Goal: Task Accomplishment & Management: Complete application form

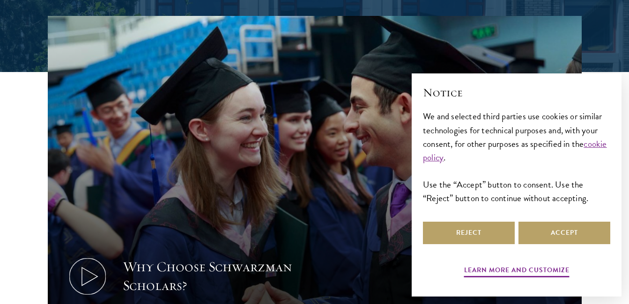
scroll to position [281, 0]
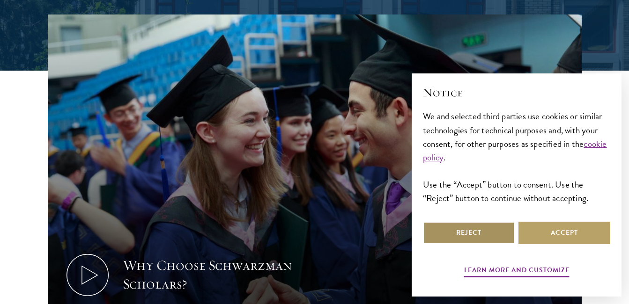
click at [467, 236] on button "Reject" at bounding box center [469, 233] width 92 height 22
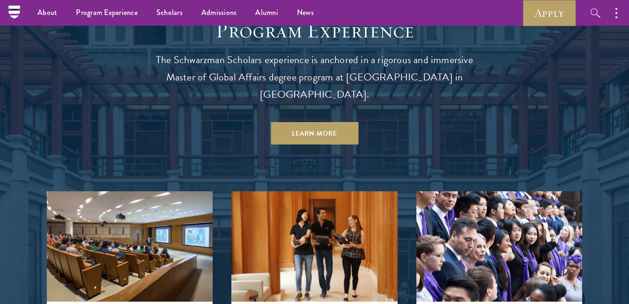
scroll to position [796, 0]
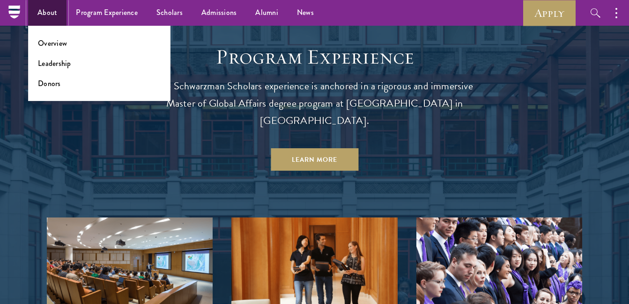
click at [56, 12] on link "About" at bounding box center [47, 13] width 38 height 26
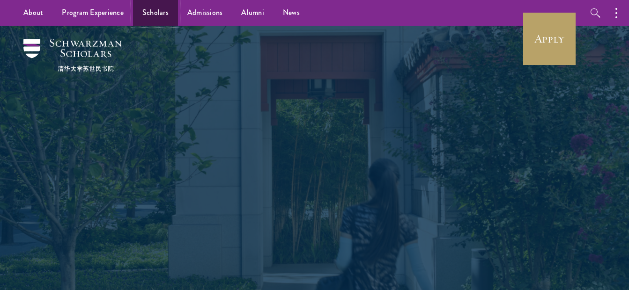
click at [157, 15] on link "Scholars" at bounding box center [155, 13] width 45 height 26
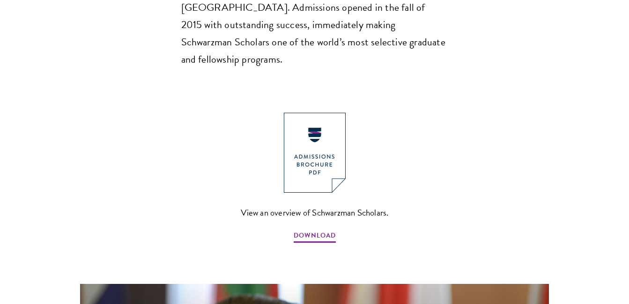
scroll to position [983, 0]
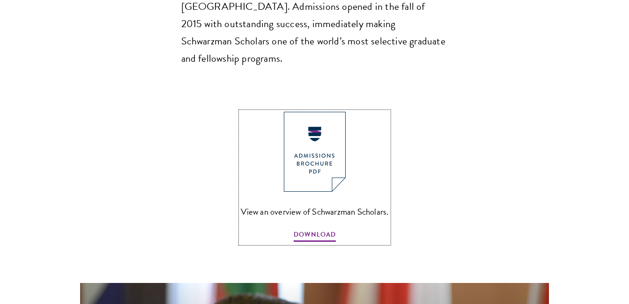
click at [313, 112] on img at bounding box center [315, 152] width 62 height 80
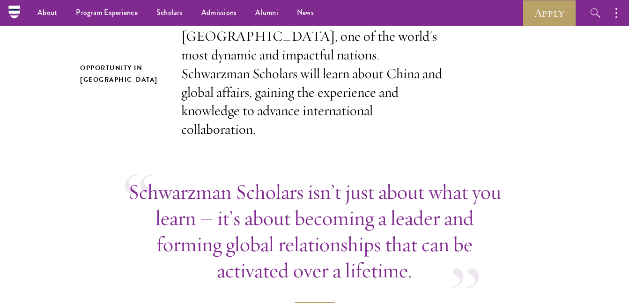
scroll to position [187, 0]
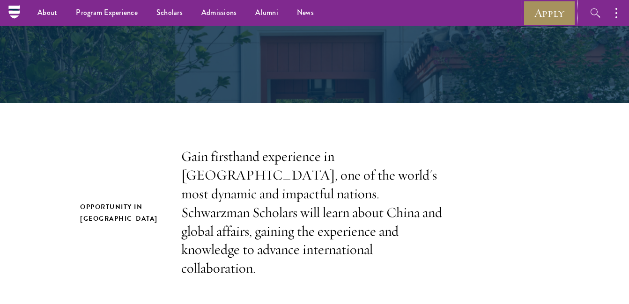
click at [557, 11] on link "Apply" at bounding box center [549, 13] width 52 height 26
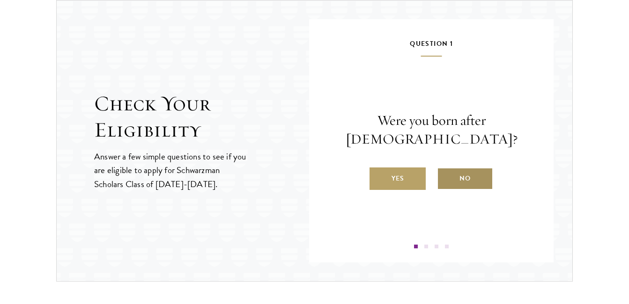
click at [461, 176] on label "No" at bounding box center [465, 179] width 56 height 22
click at [445, 176] on input "No" at bounding box center [441, 173] width 8 height 8
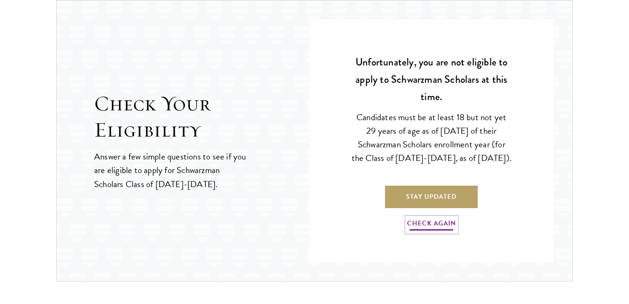
click at [428, 230] on link "Check Again" at bounding box center [431, 225] width 49 height 15
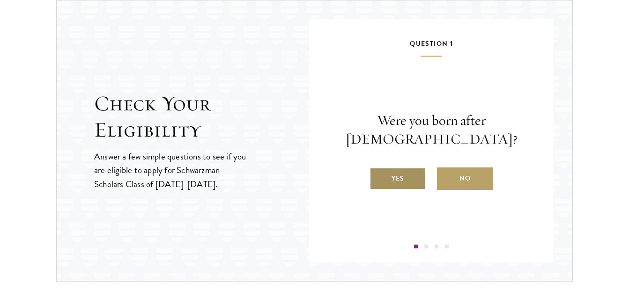
click at [400, 179] on label "Yes" at bounding box center [398, 179] width 56 height 22
click at [378, 177] on input "Yes" at bounding box center [374, 173] width 8 height 8
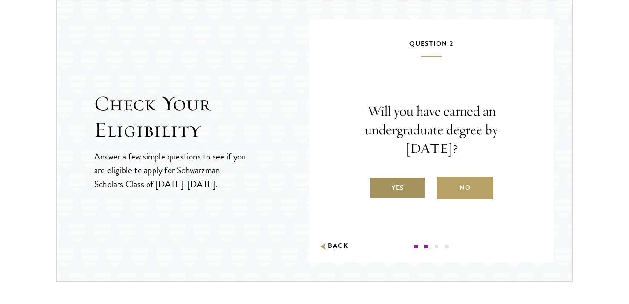
click at [410, 189] on label "Yes" at bounding box center [398, 188] width 56 height 22
click at [378, 186] on input "Yes" at bounding box center [374, 182] width 8 height 8
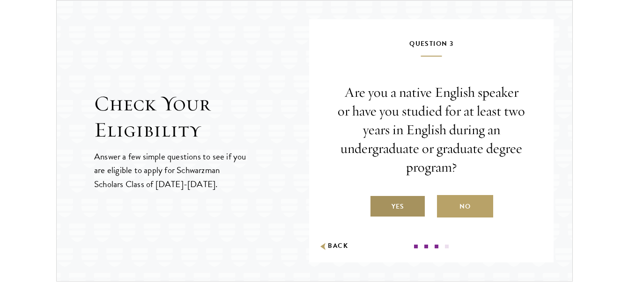
click at [408, 204] on label "Yes" at bounding box center [398, 206] width 56 height 22
click at [378, 204] on input "Yes" at bounding box center [374, 201] width 8 height 8
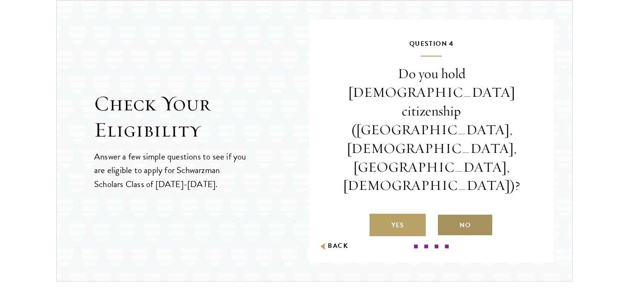
click at [457, 214] on label "No" at bounding box center [465, 225] width 56 height 22
click at [445, 215] on input "No" at bounding box center [441, 219] width 8 height 8
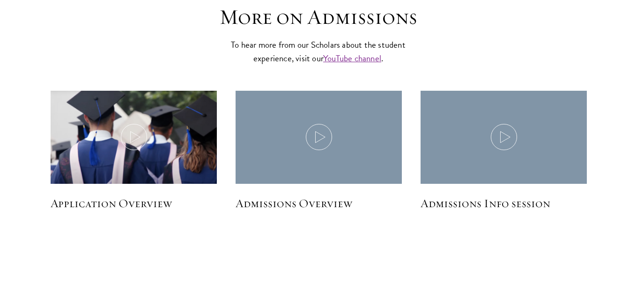
scroll to position [1318, 0]
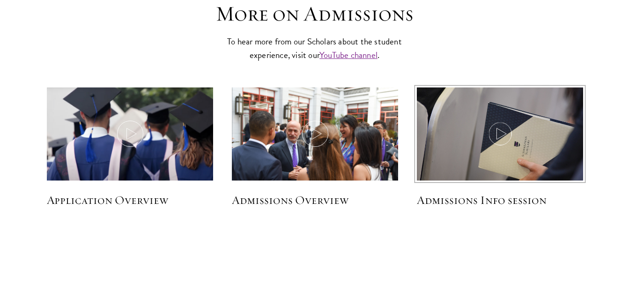
click at [496, 135] on icon at bounding box center [500, 134] width 26 height 26
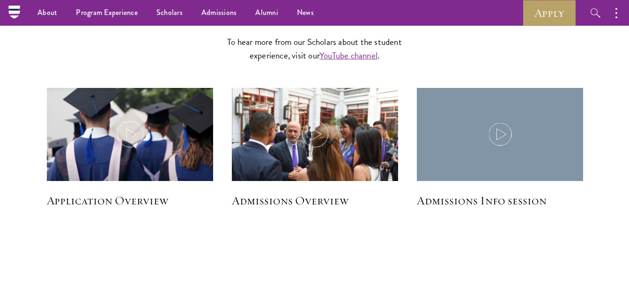
scroll to position [1318, 0]
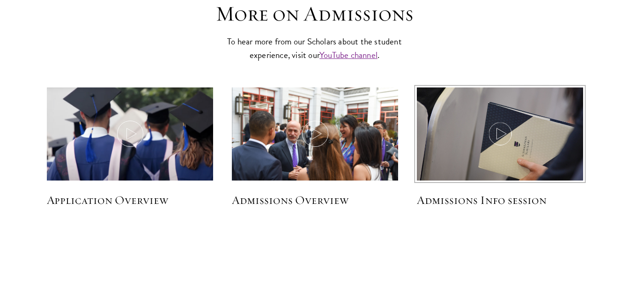
click at [499, 131] on icon at bounding box center [500, 134] width 26 height 26
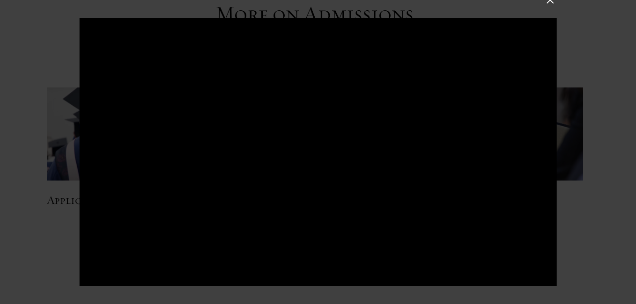
click at [609, 52] on div at bounding box center [318, 152] width 636 height 304
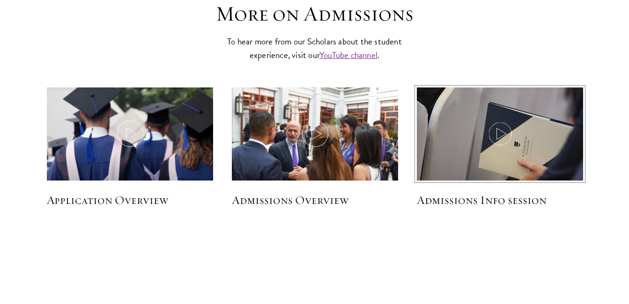
click at [498, 127] on icon at bounding box center [500, 134] width 26 height 26
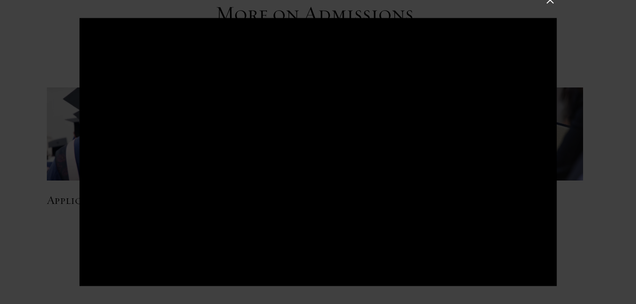
click at [544, 0] on button at bounding box center [550, 0] width 12 height 12
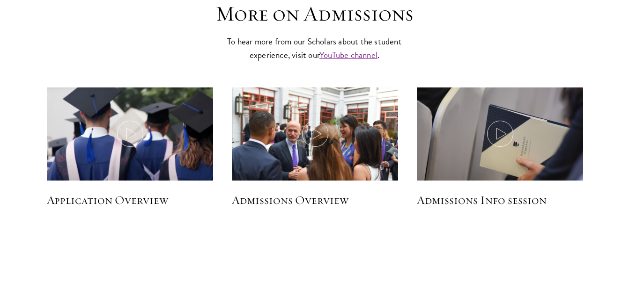
drag, startPoint x: 8, startPoint y: 312, endPoint x: -2, endPoint y: 324, distance: 16.0
click at [159, 274] on section "More on Admissions To hear more from our Scholars about the student experience,…" at bounding box center [314, 116] width 629 height 325
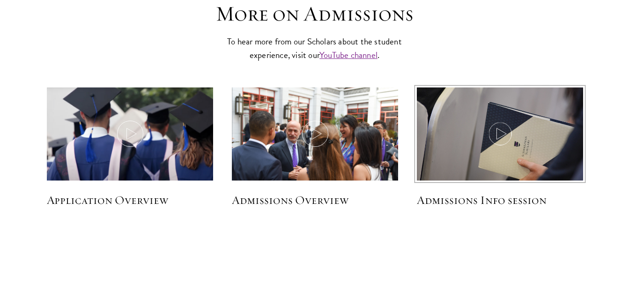
click at [505, 136] on icon at bounding box center [500, 134] width 26 height 26
